Goal: Transaction & Acquisition: Purchase product/service

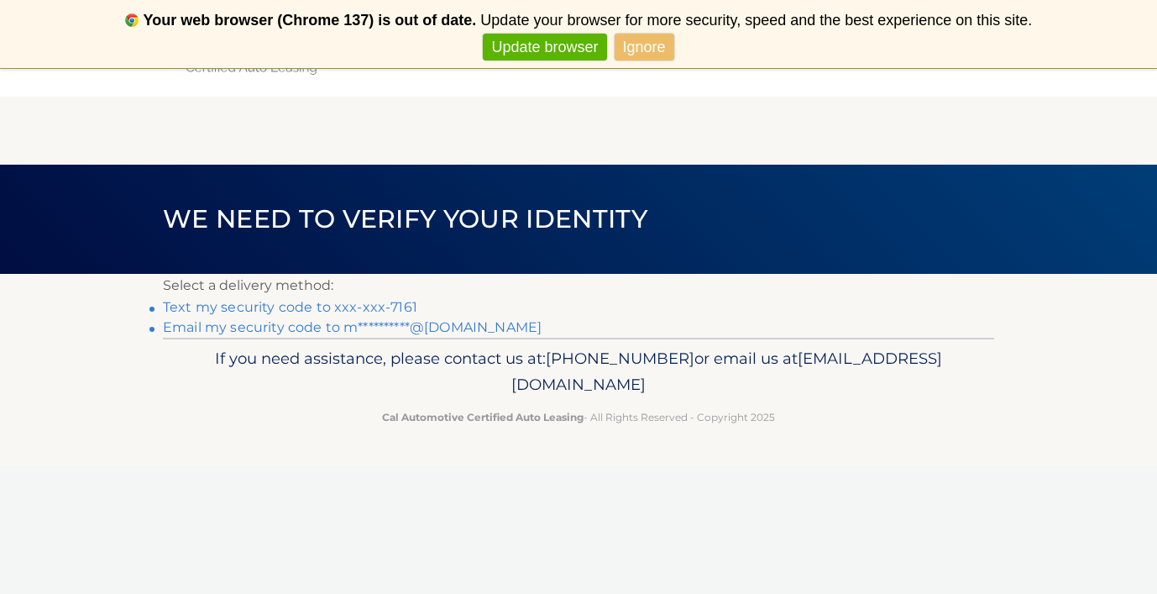
click at [299, 304] on link "Text my security code to xxx-xxx-7161" at bounding box center [290, 307] width 254 height 16
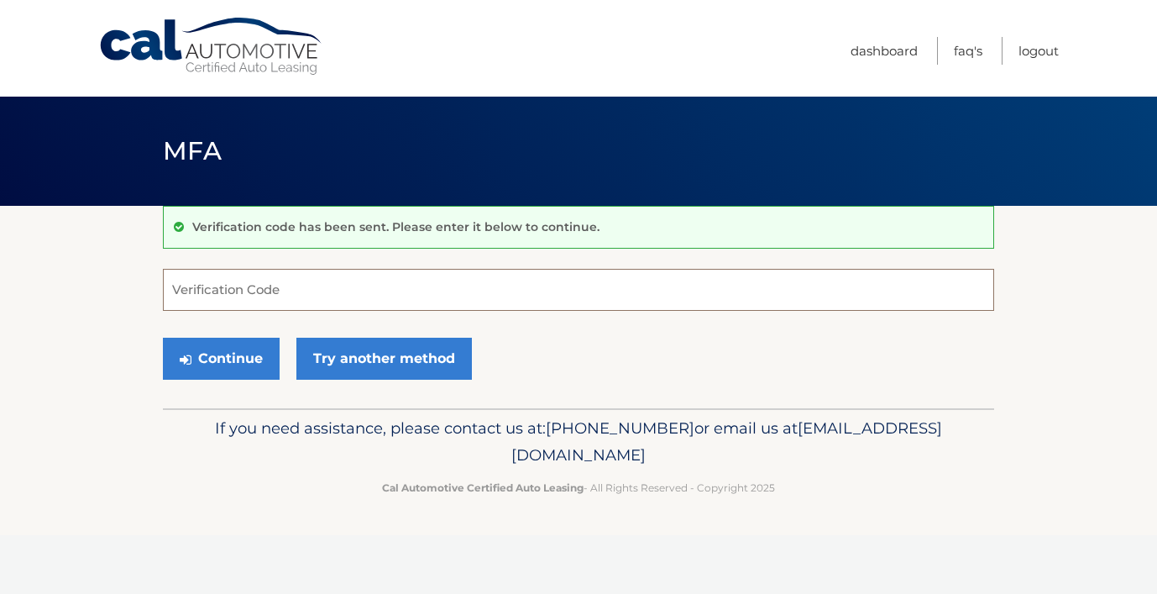
click at [265, 291] on input "Verification Code" at bounding box center [578, 290] width 831 height 42
type input "256334"
click at [207, 362] on button "Continue" at bounding box center [221, 359] width 117 height 42
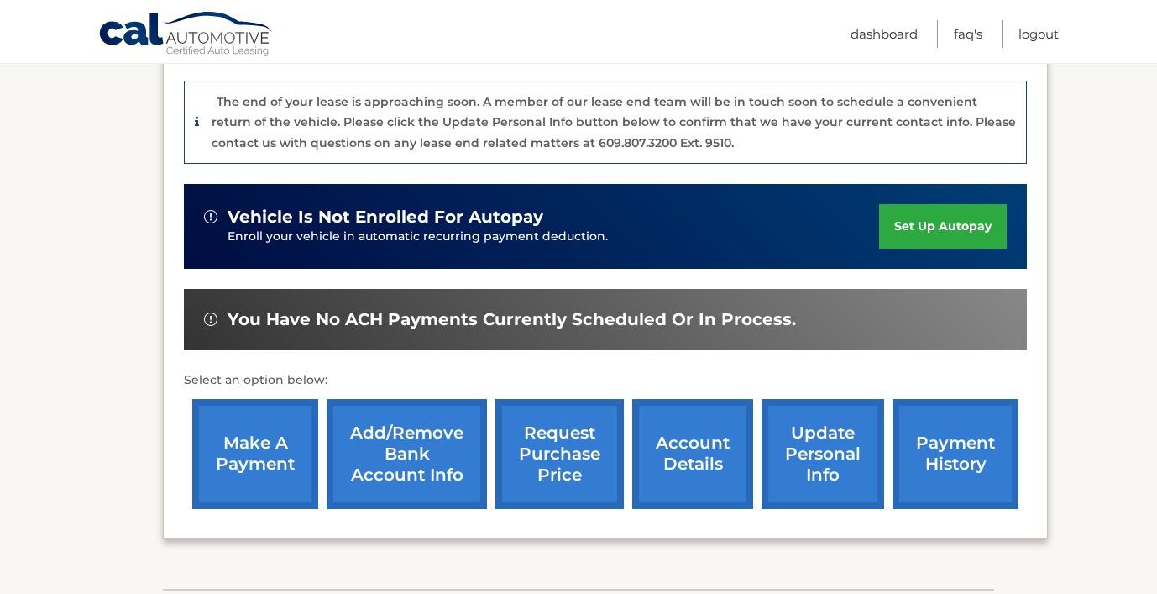
scroll to position [409, 0]
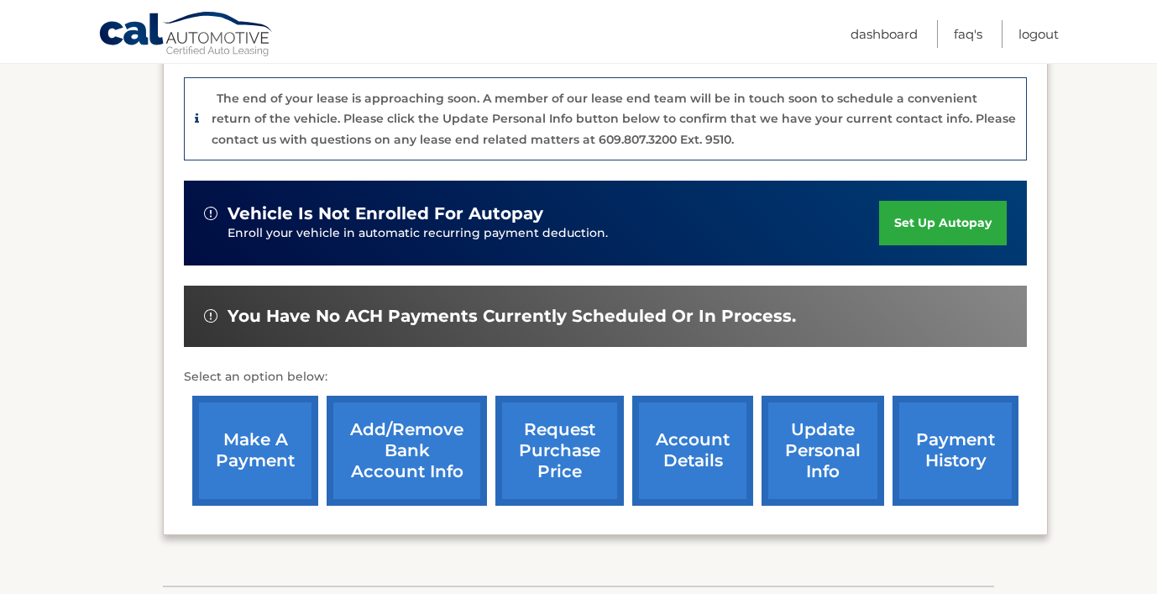
click at [276, 448] on link "make a payment" at bounding box center [255, 450] width 126 height 110
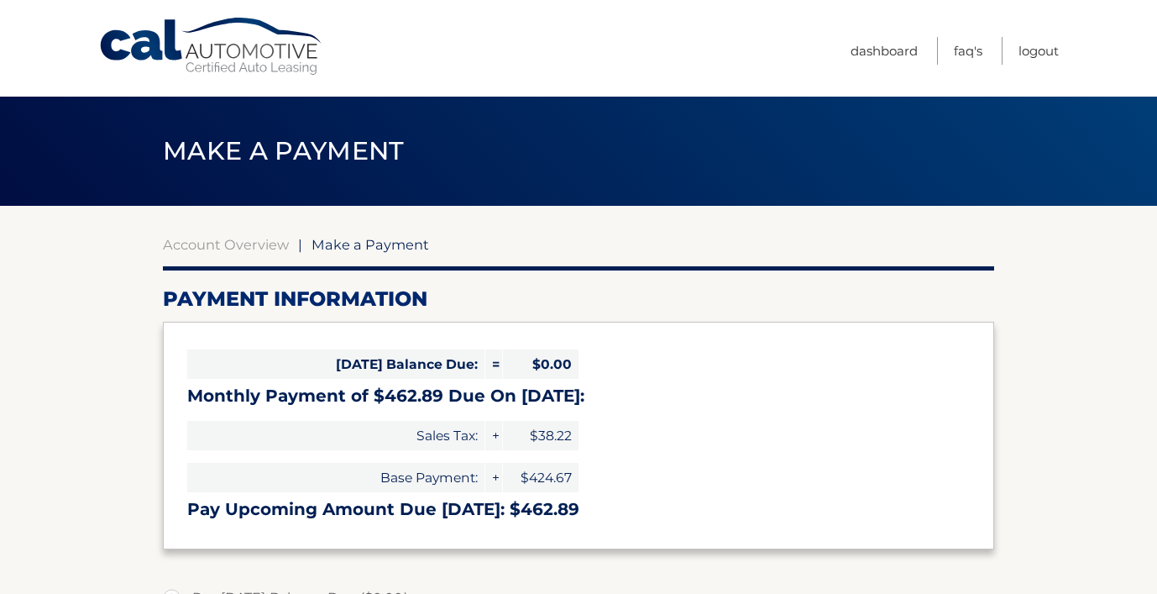
select select "OGE1ZTIxYWUtNWU1Ny00MWVmLTg3MTQtNjdlN2MzNzc3ZTQ2"
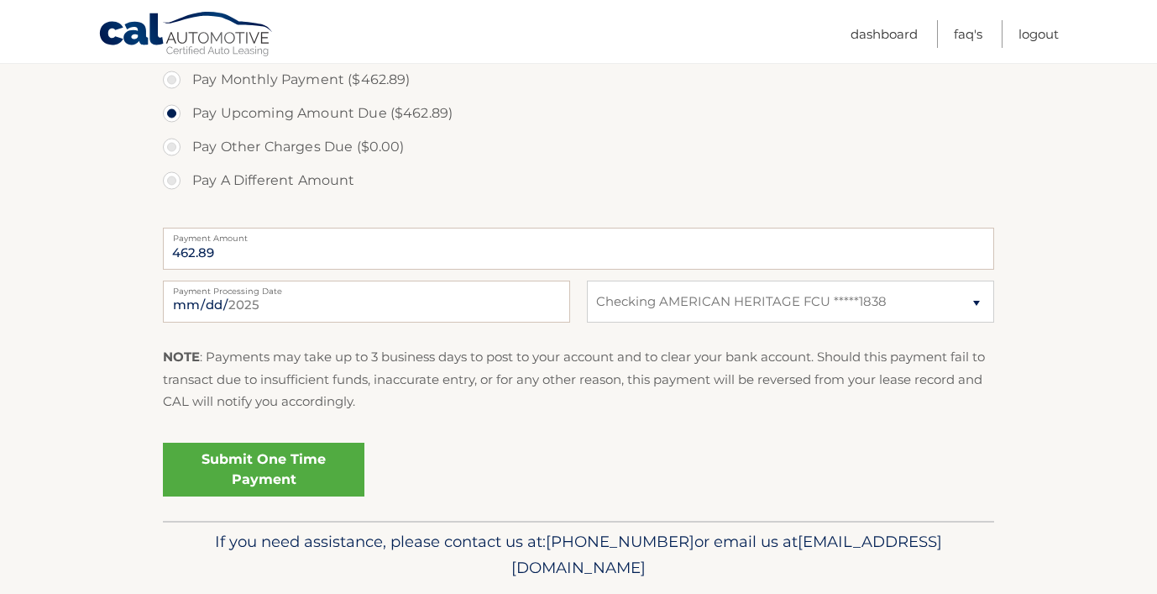
scroll to position [554, 0]
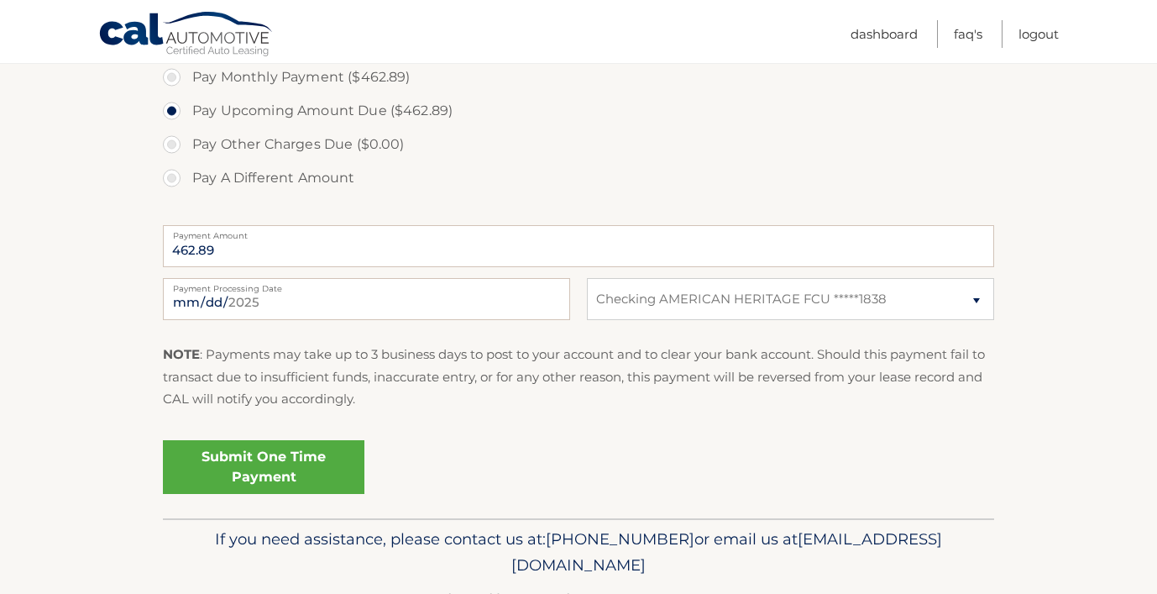
click at [305, 463] on link "Submit One Time Payment" at bounding box center [264, 467] width 202 height 54
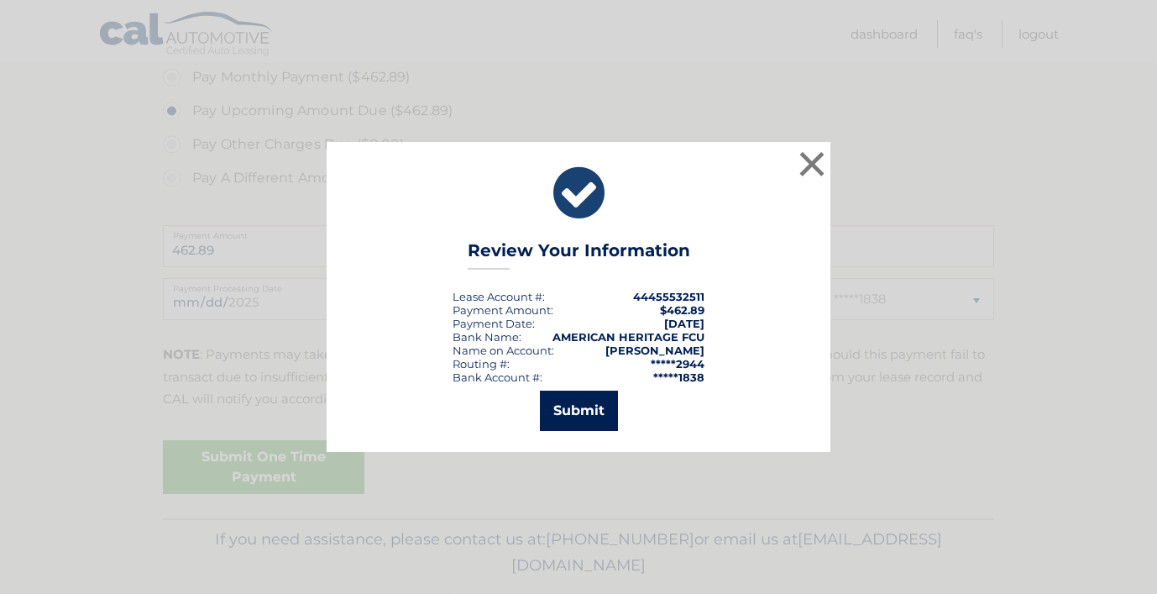
click at [558, 408] on button "Submit" at bounding box center [579, 410] width 78 height 40
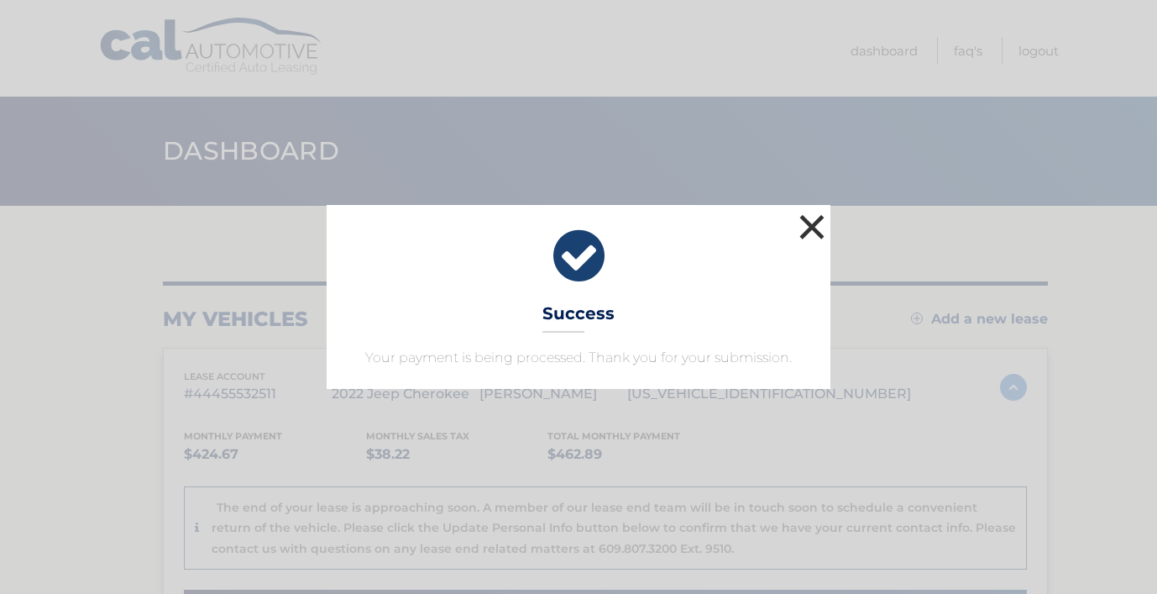
click at [814, 227] on button "×" at bounding box center [812, 227] width 34 height 34
